Goal: Information Seeking & Learning: Learn about a topic

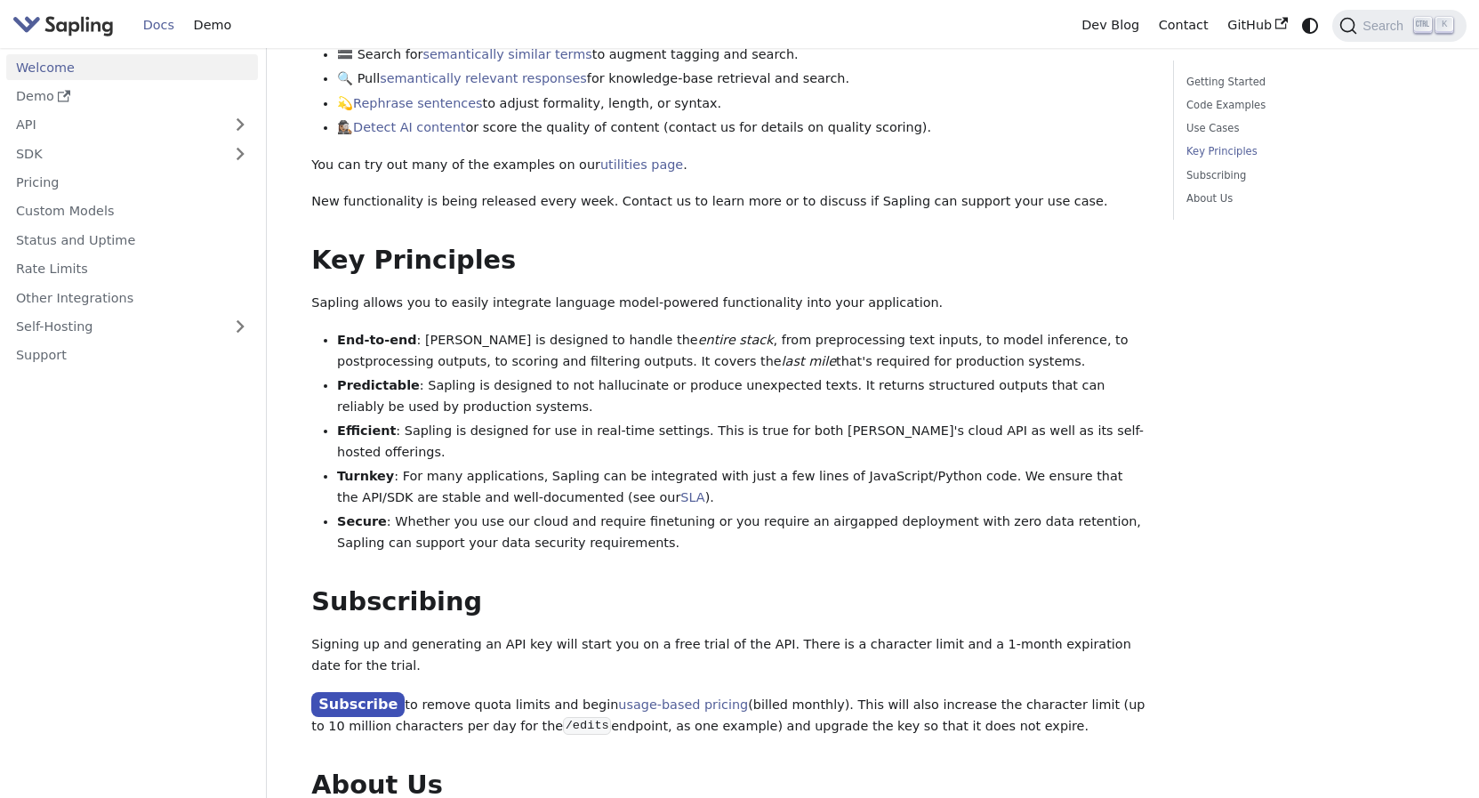
scroll to position [1179, 0]
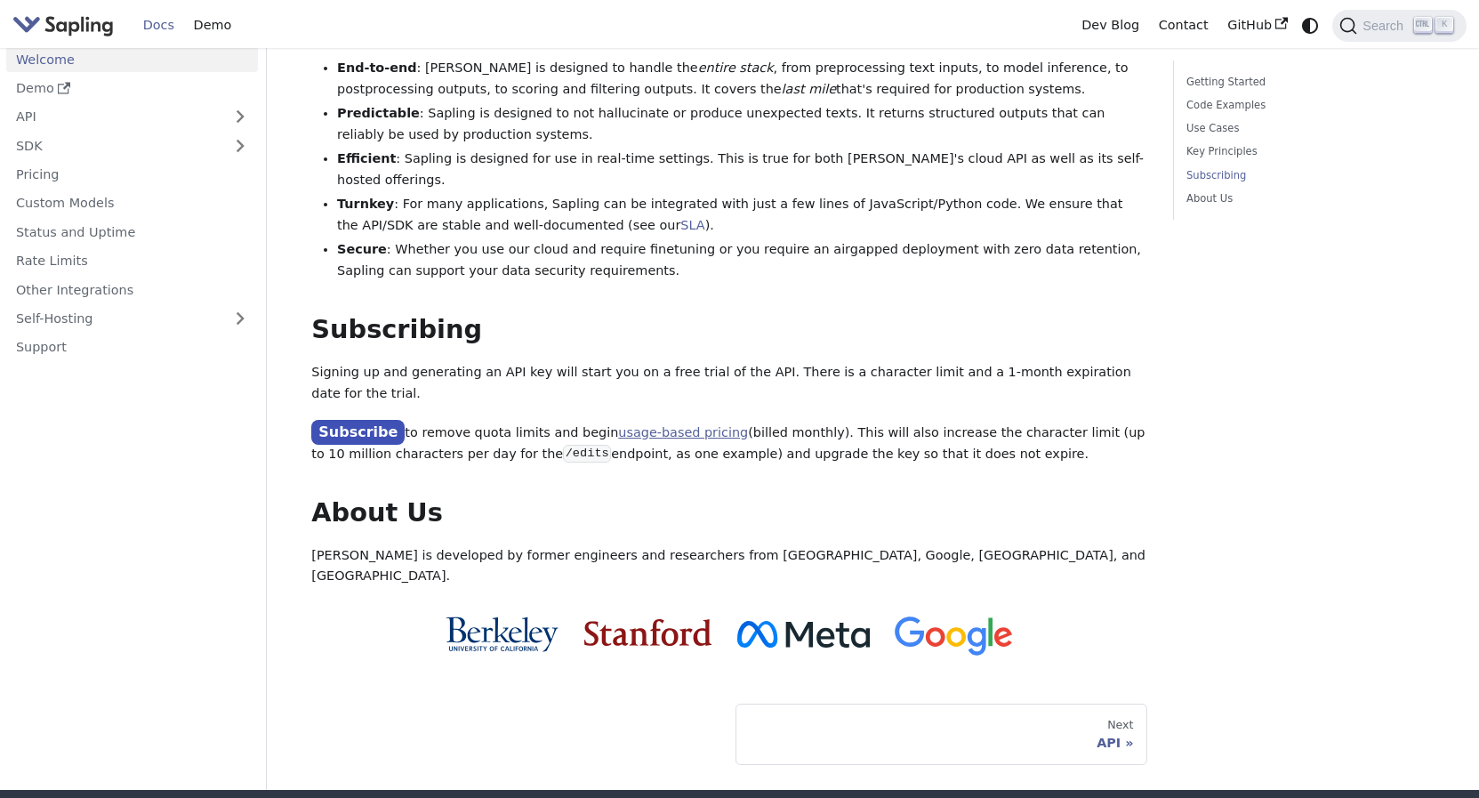
click at [639, 425] on link "usage-based pricing" at bounding box center [683, 432] width 130 height 14
click at [356, 420] on link "Subscribe" at bounding box center [357, 433] width 93 height 26
click at [638, 425] on link "usage-based pricing" at bounding box center [683, 432] width 130 height 14
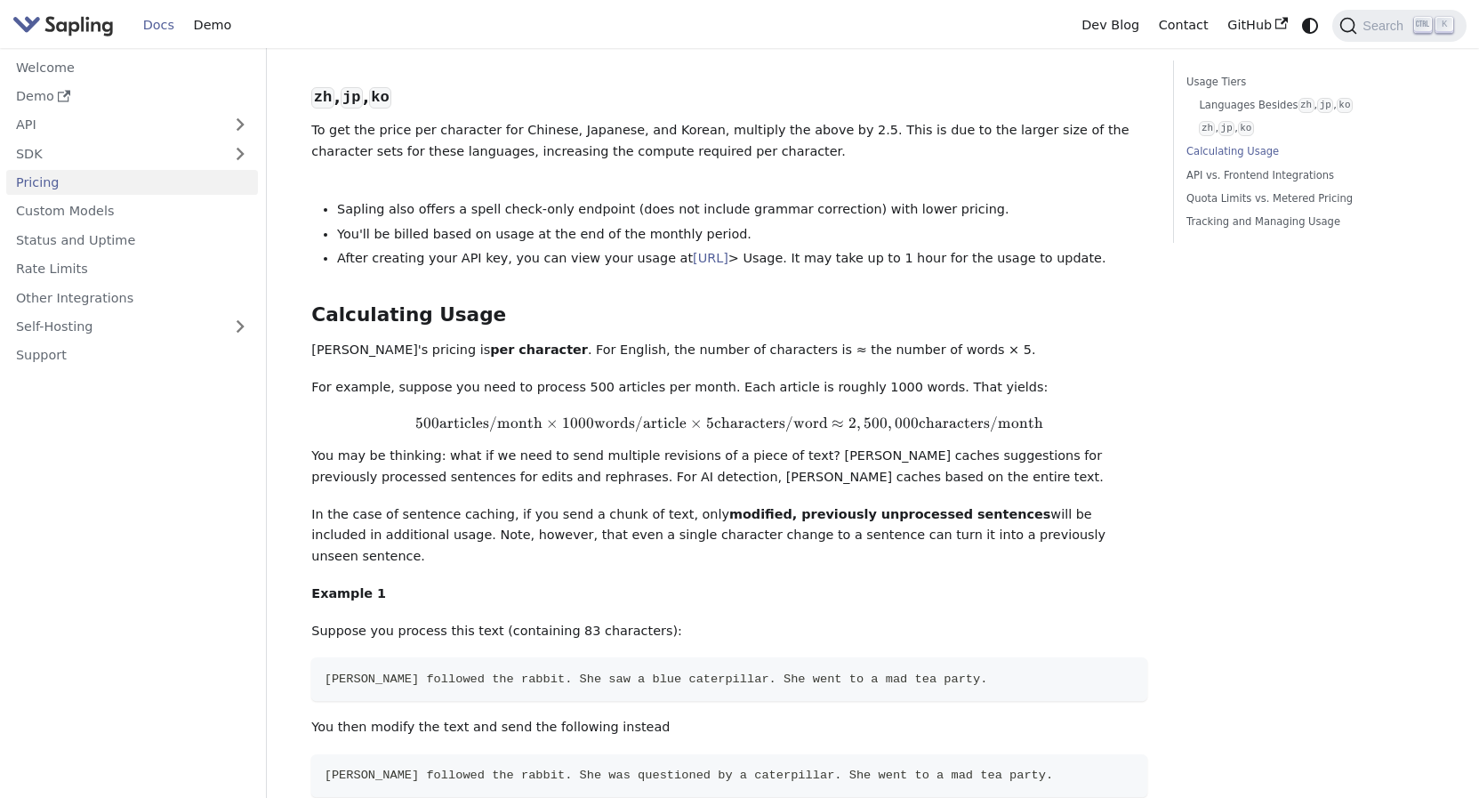
scroll to position [635, 0]
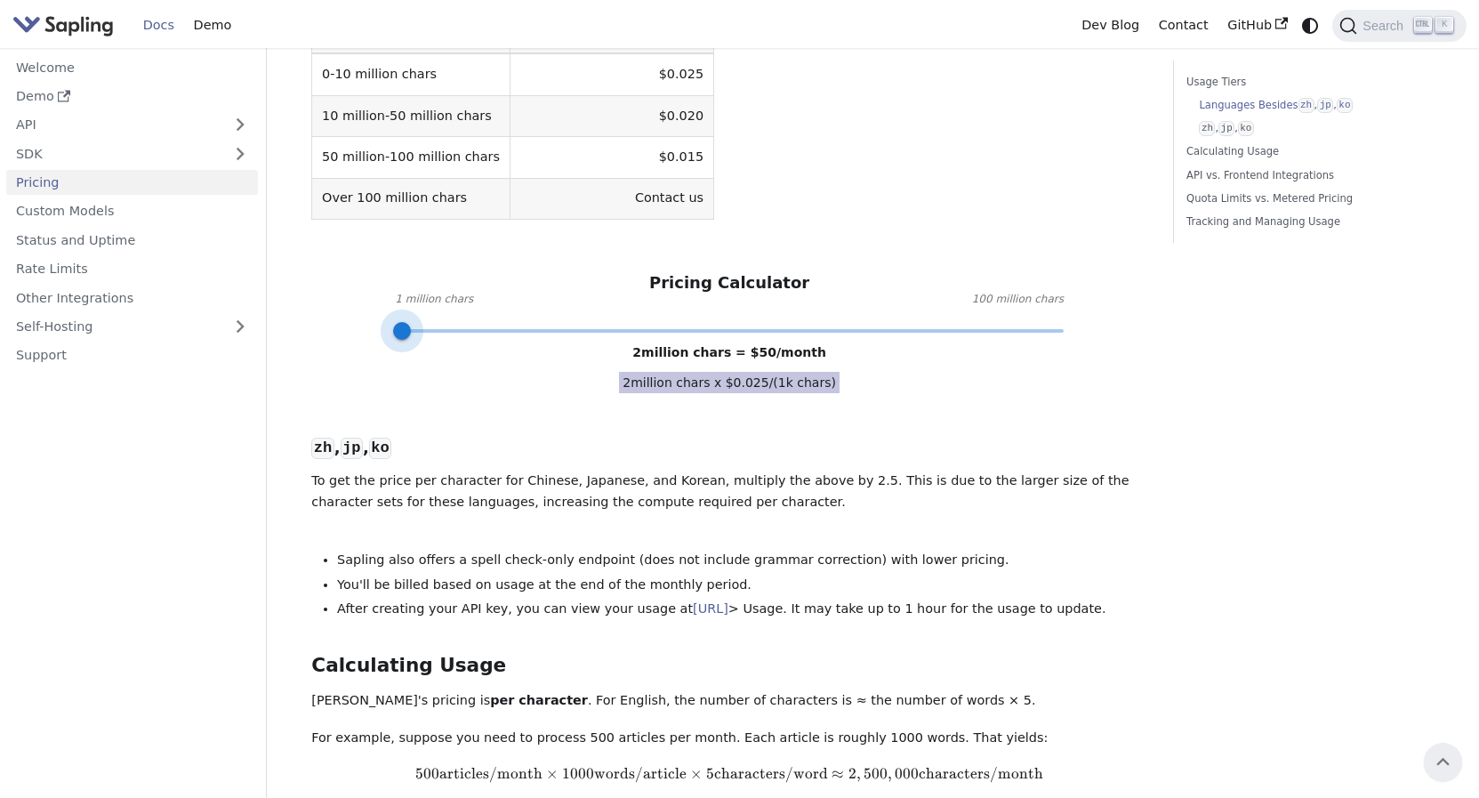
type input "1"
drag, startPoint x: 594, startPoint y: 288, endPoint x: 398, endPoint y: 295, distance: 195.7
click at [398, 322] on span at bounding box center [395, 331] width 18 height 18
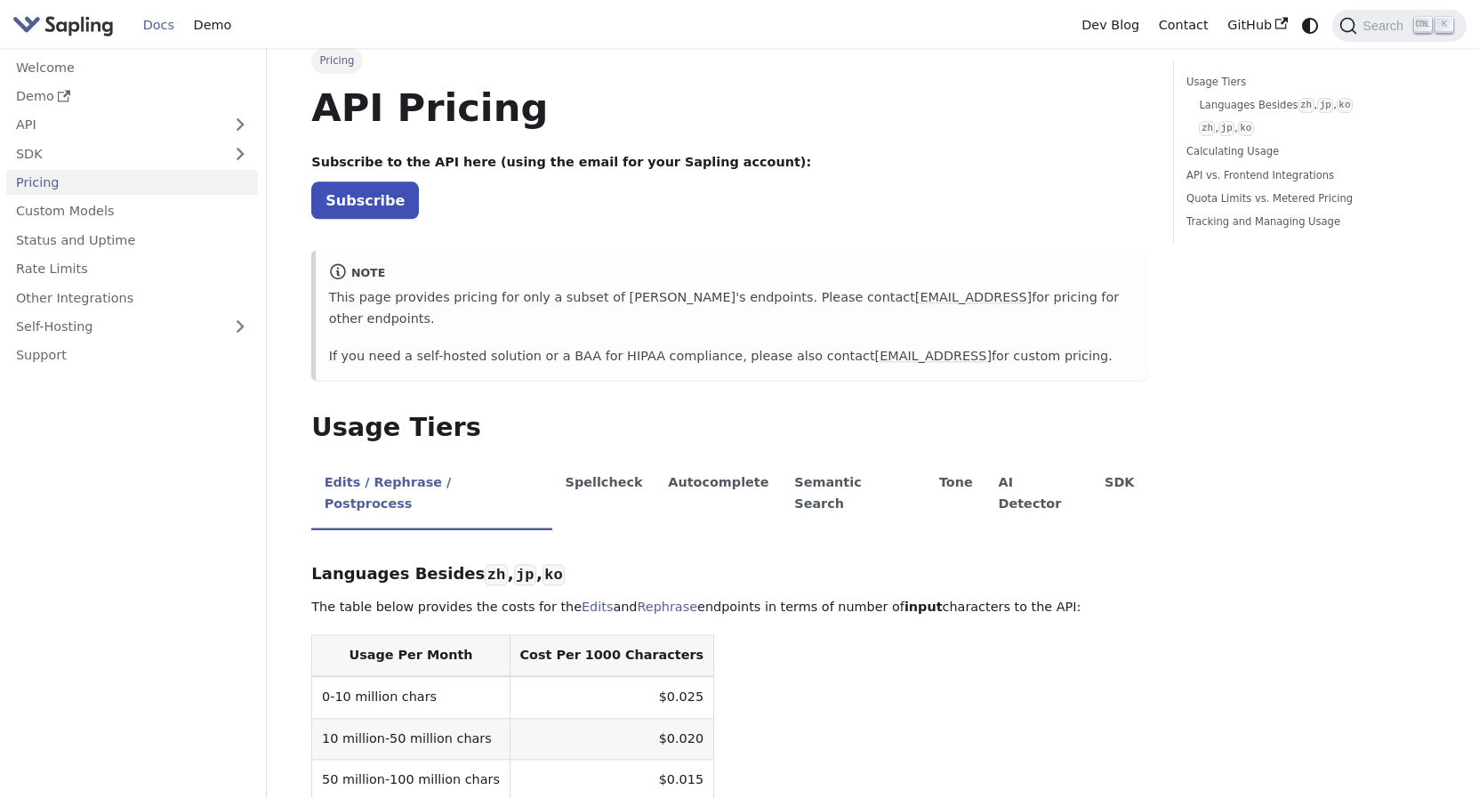
scroll to position [0, 0]
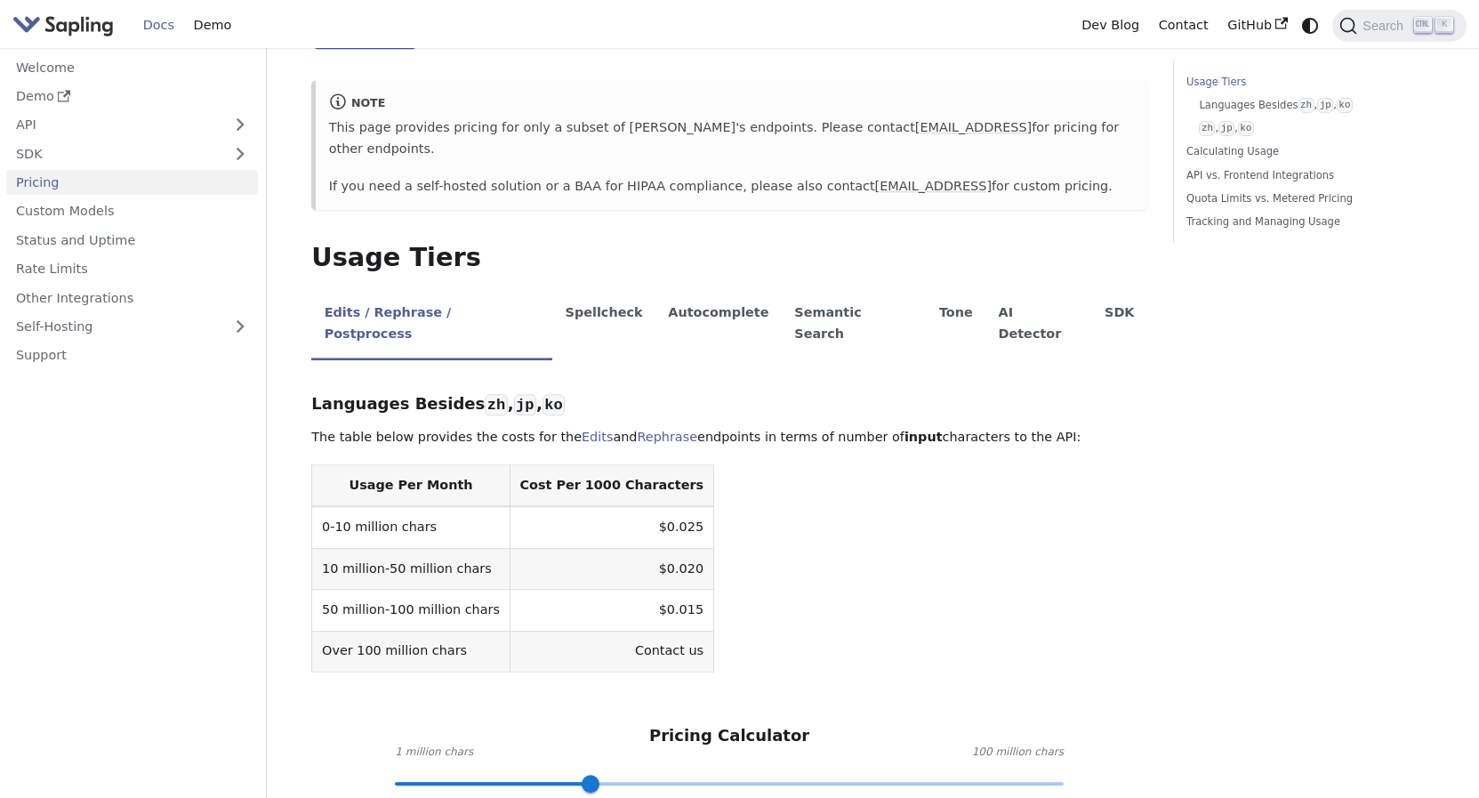
scroll to position [363, 0]
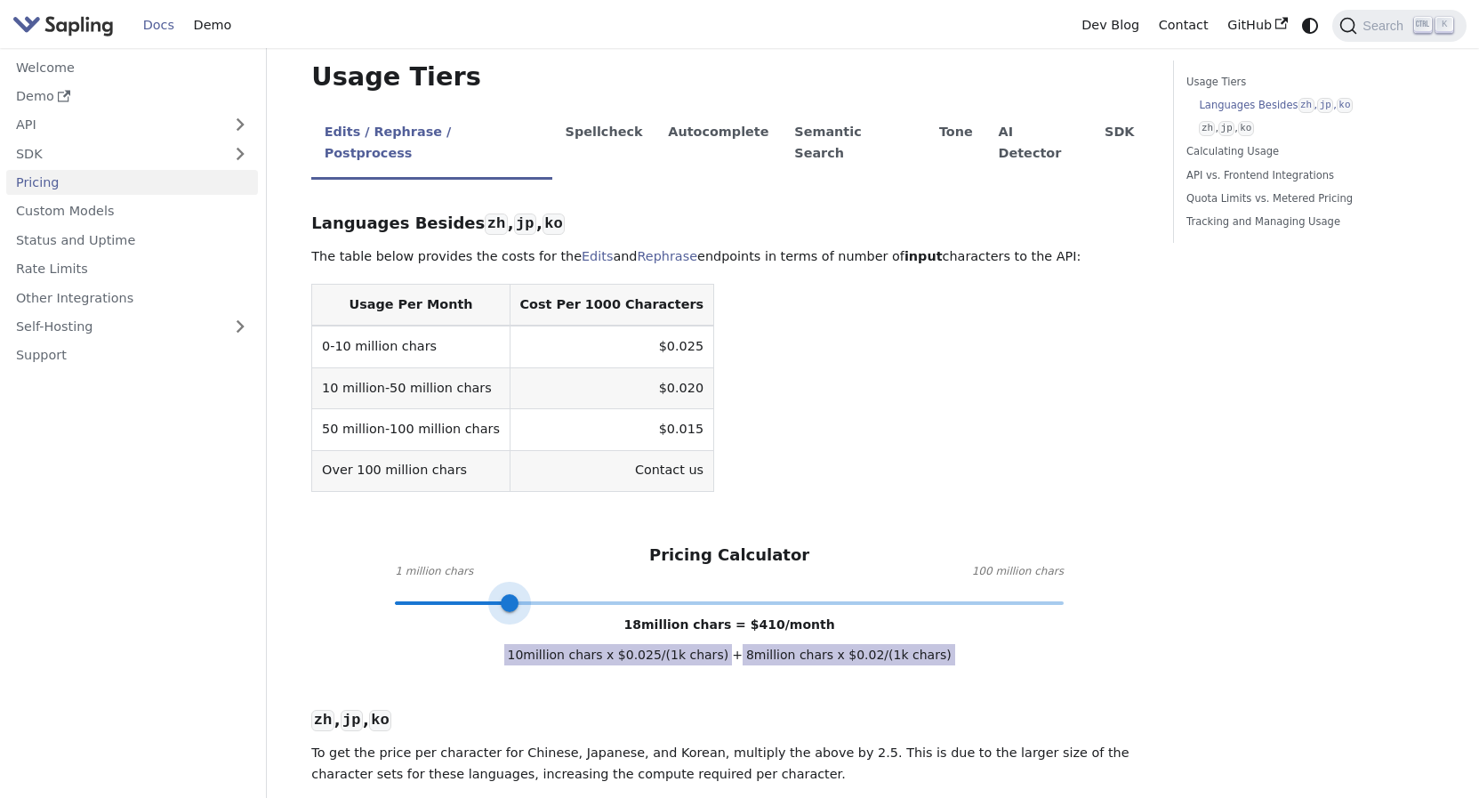
type input "1"
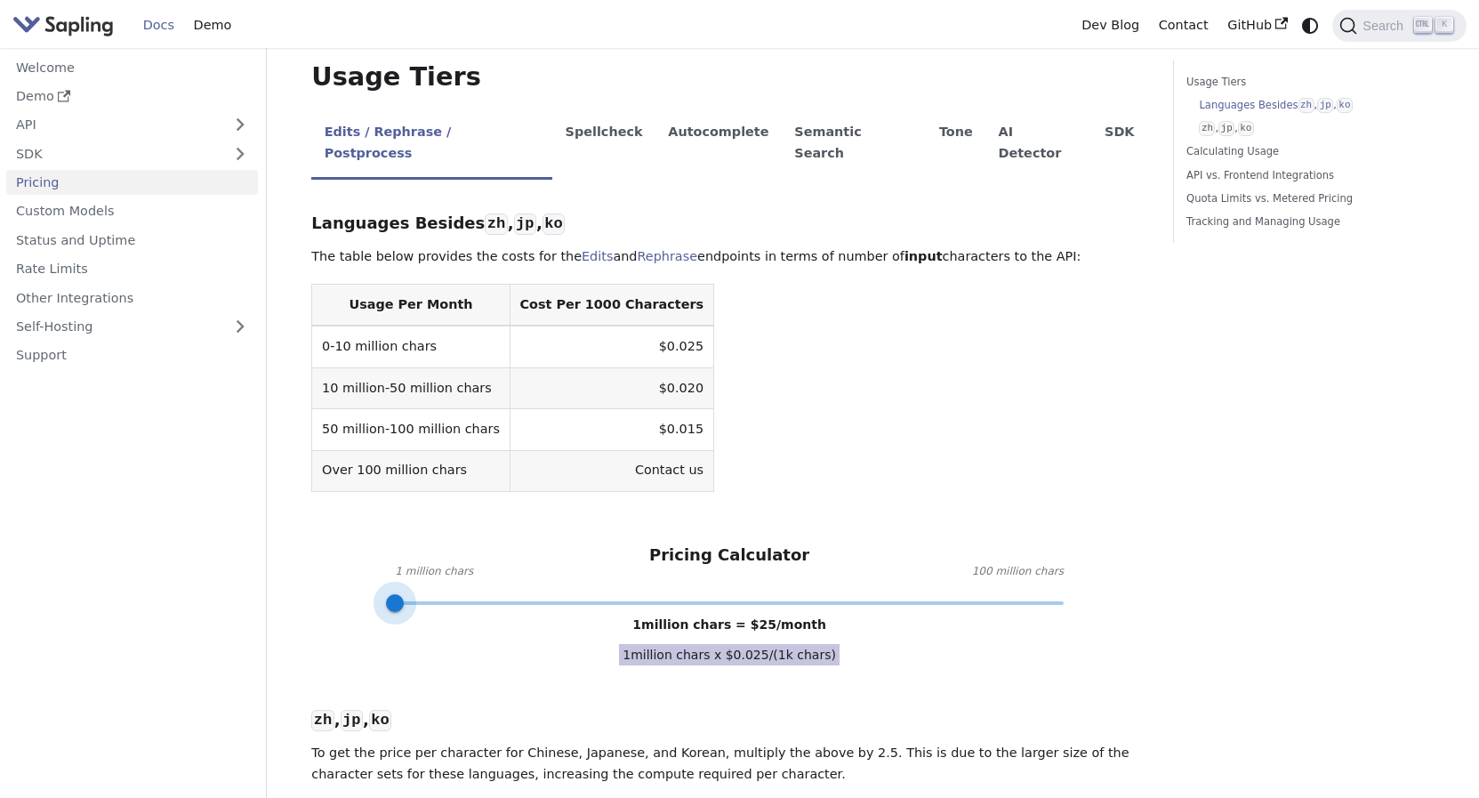
drag, startPoint x: 591, startPoint y: 563, endPoint x: 366, endPoint y: 573, distance: 225.2
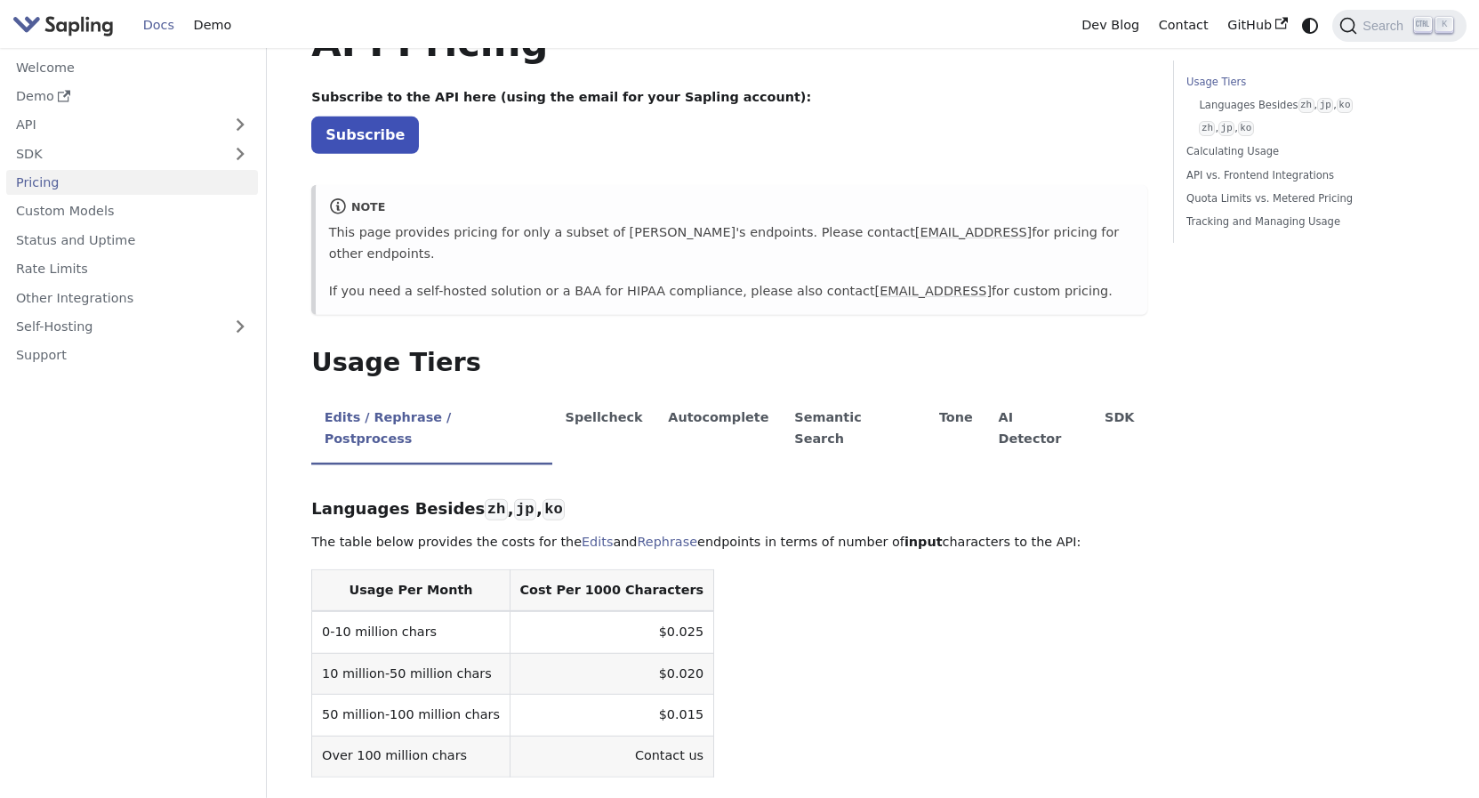
scroll to position [0, 0]
